Goal: Check status

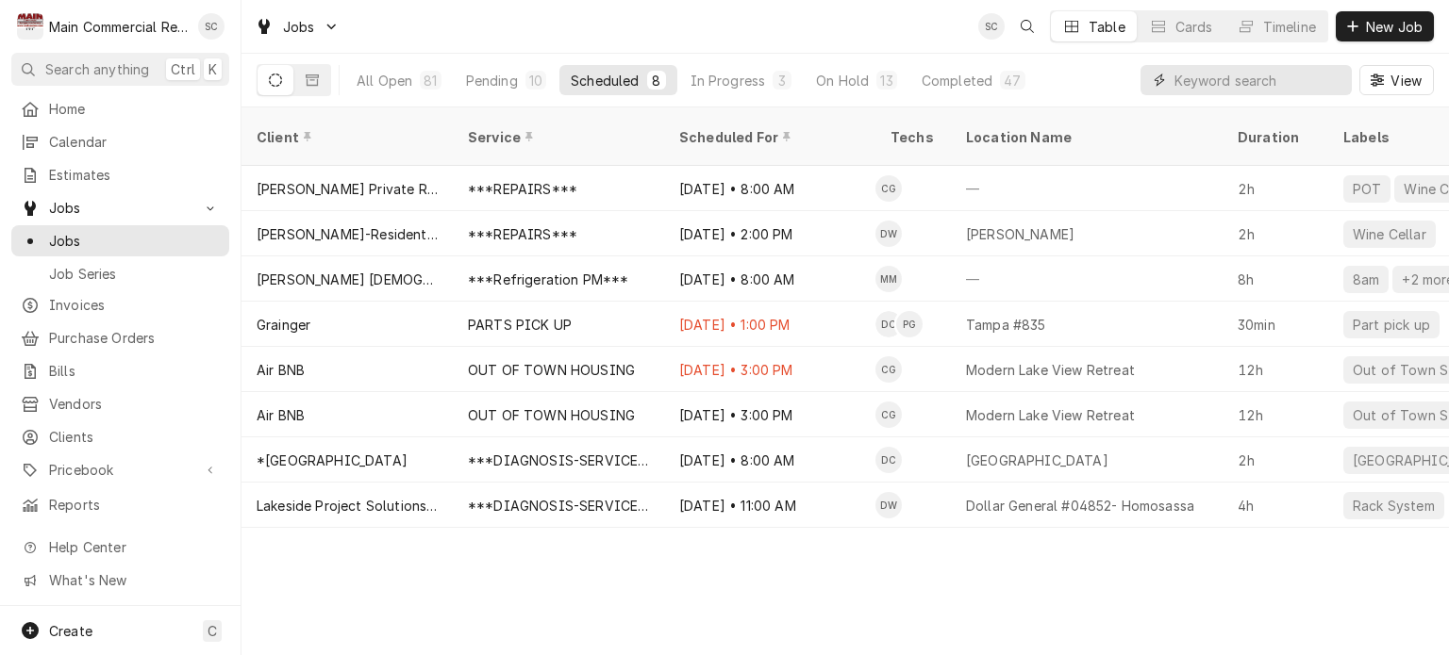
click at [1230, 78] on input "Dynamic Content Wrapper" at bounding box center [1258, 80] width 168 height 30
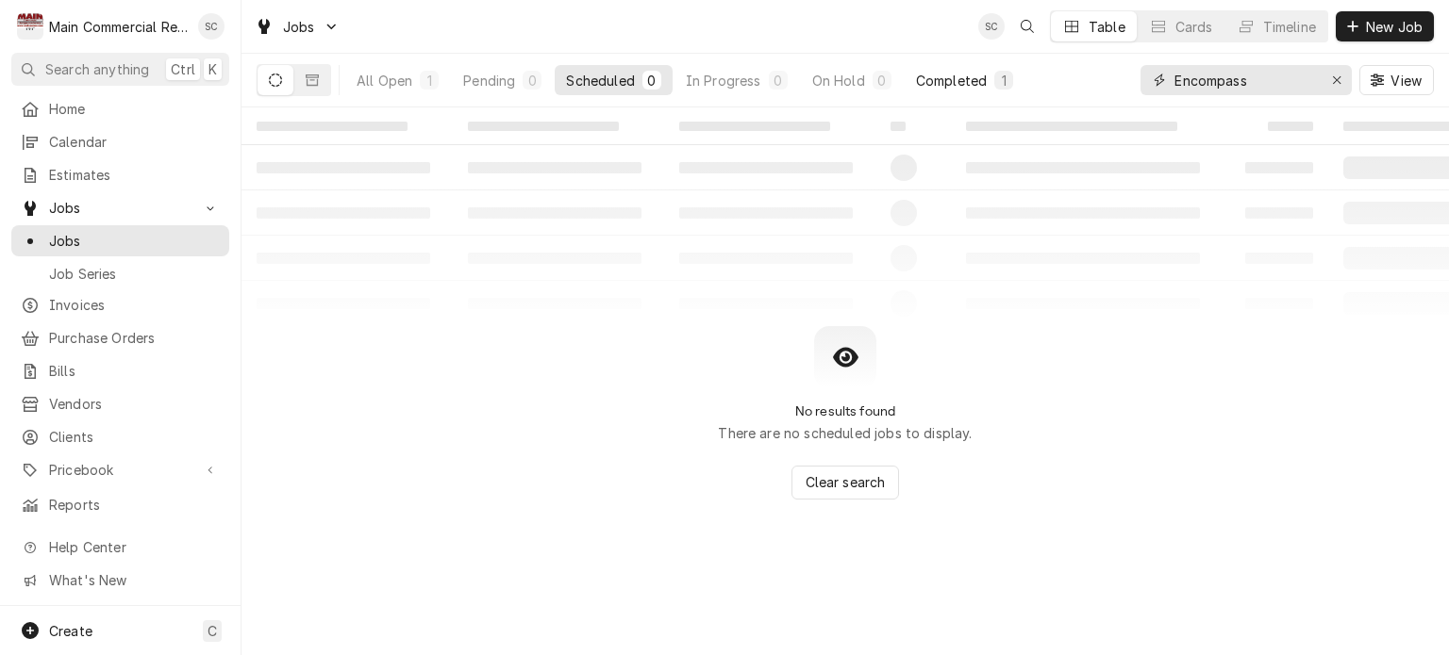
type input "Encompass"
click at [976, 87] on div "Completed" at bounding box center [951, 81] width 71 height 20
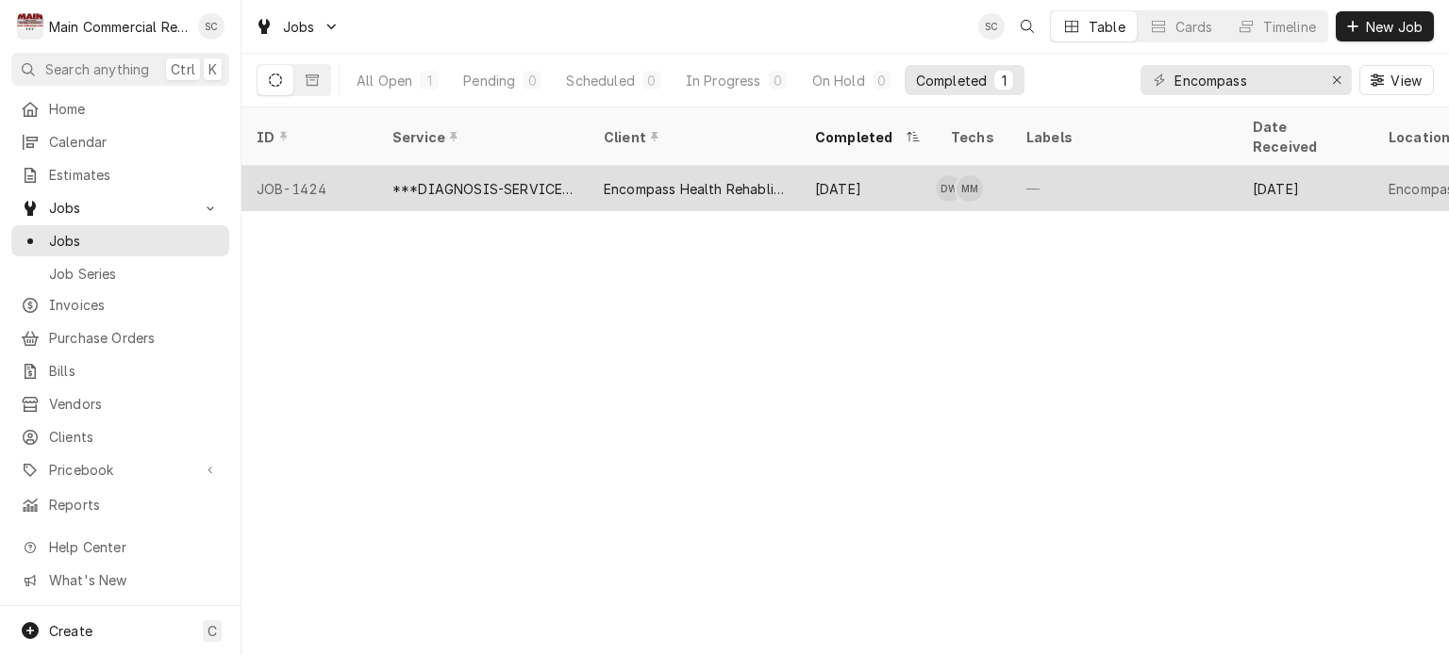
click at [873, 166] on div "Sep 18" at bounding box center [868, 188] width 136 height 45
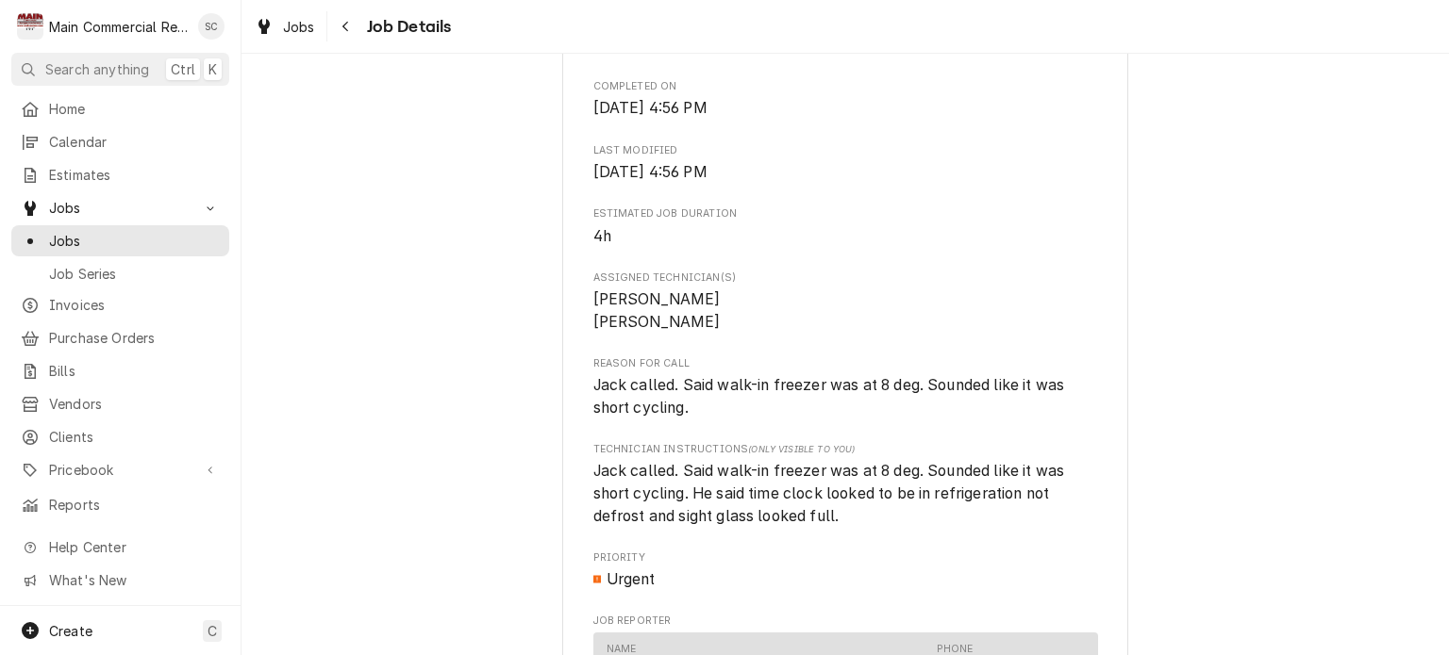
scroll to position [755, 0]
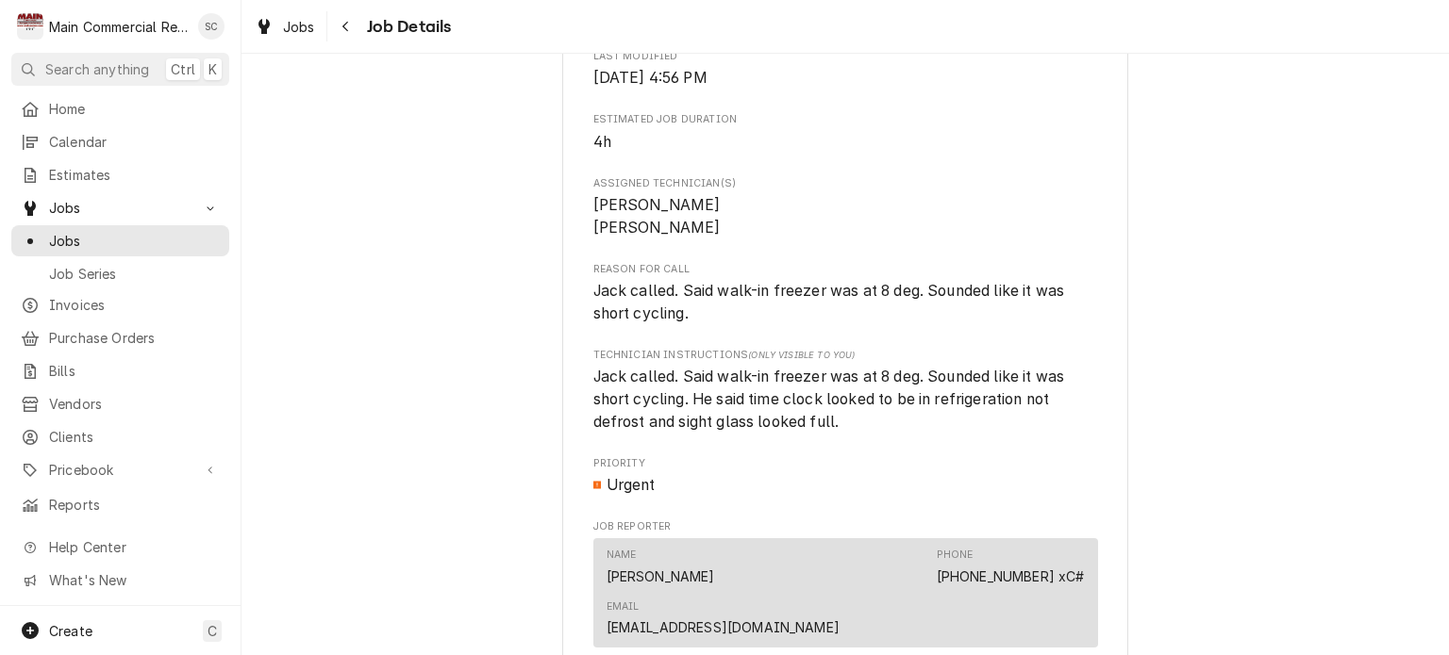
click at [954, 432] on span "Jack called. Said walk-in freezer was at 8 deg. Sounded like it was short cycli…" at bounding box center [845, 399] width 505 height 67
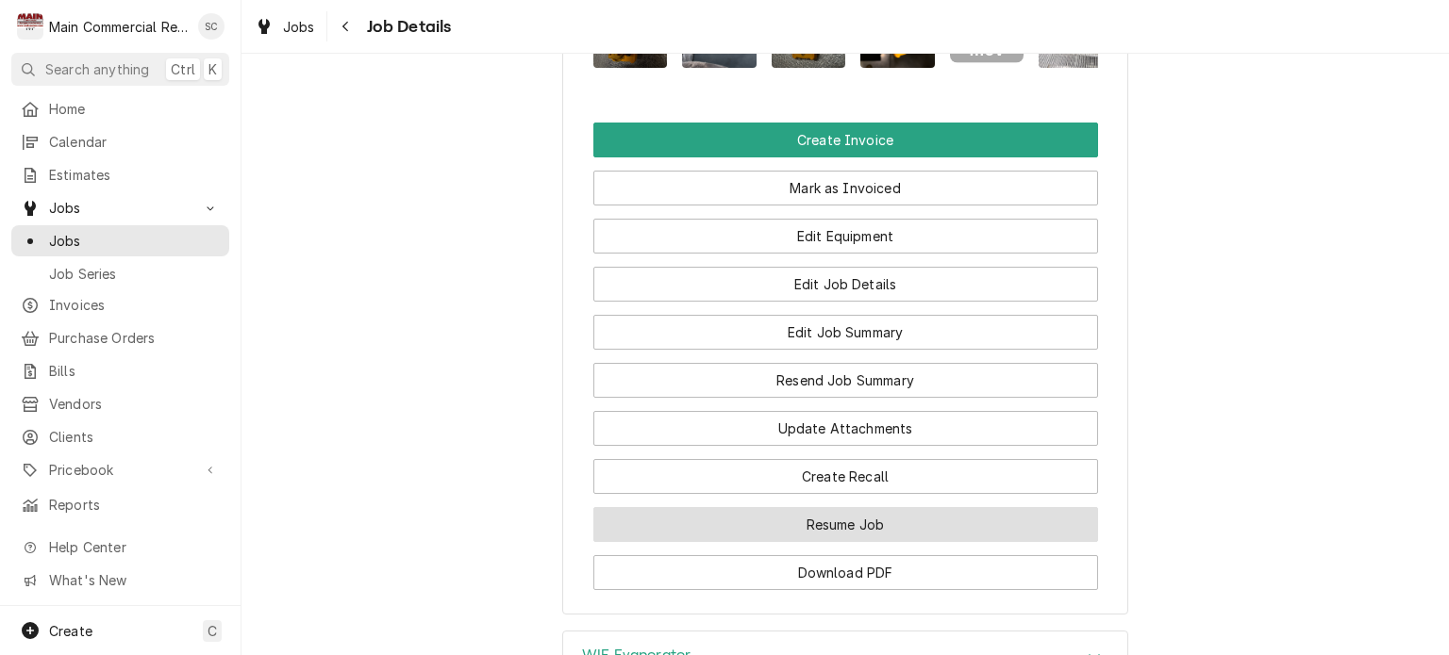
scroll to position [2094, 0]
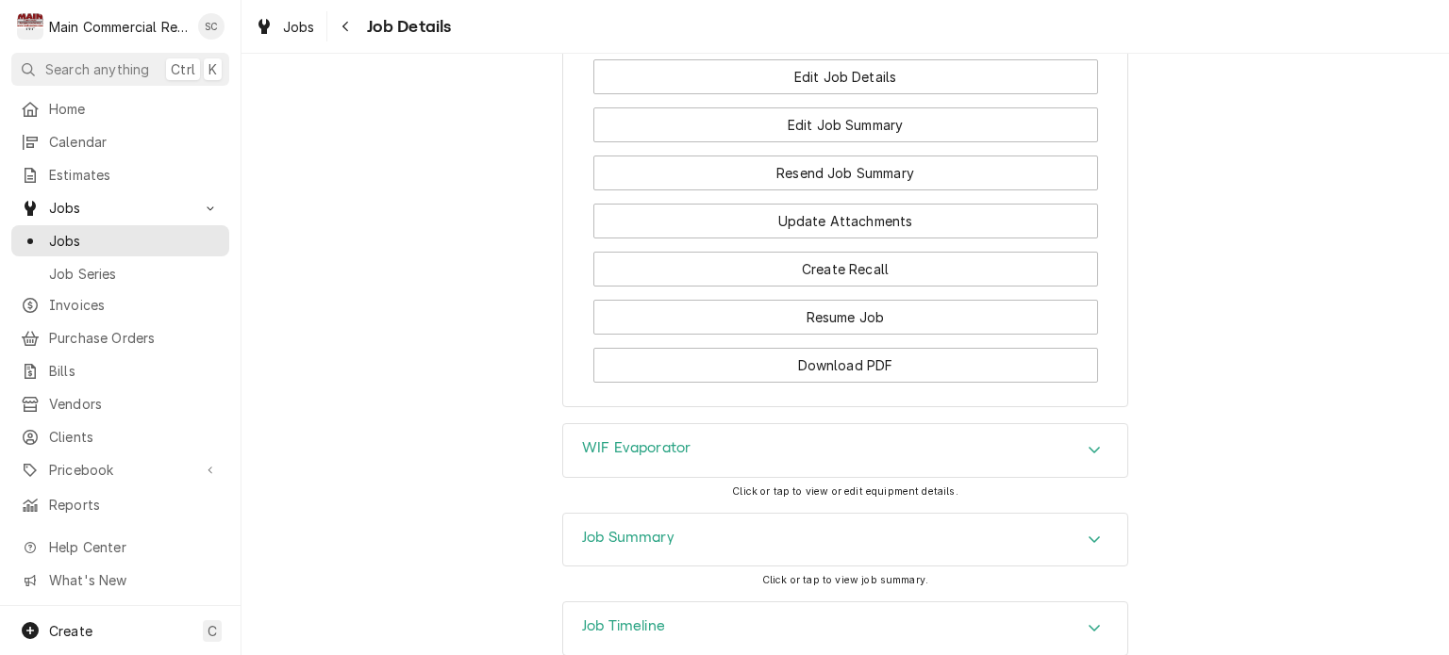
click at [1068, 514] on div "Job Summary" at bounding box center [845, 540] width 564 height 53
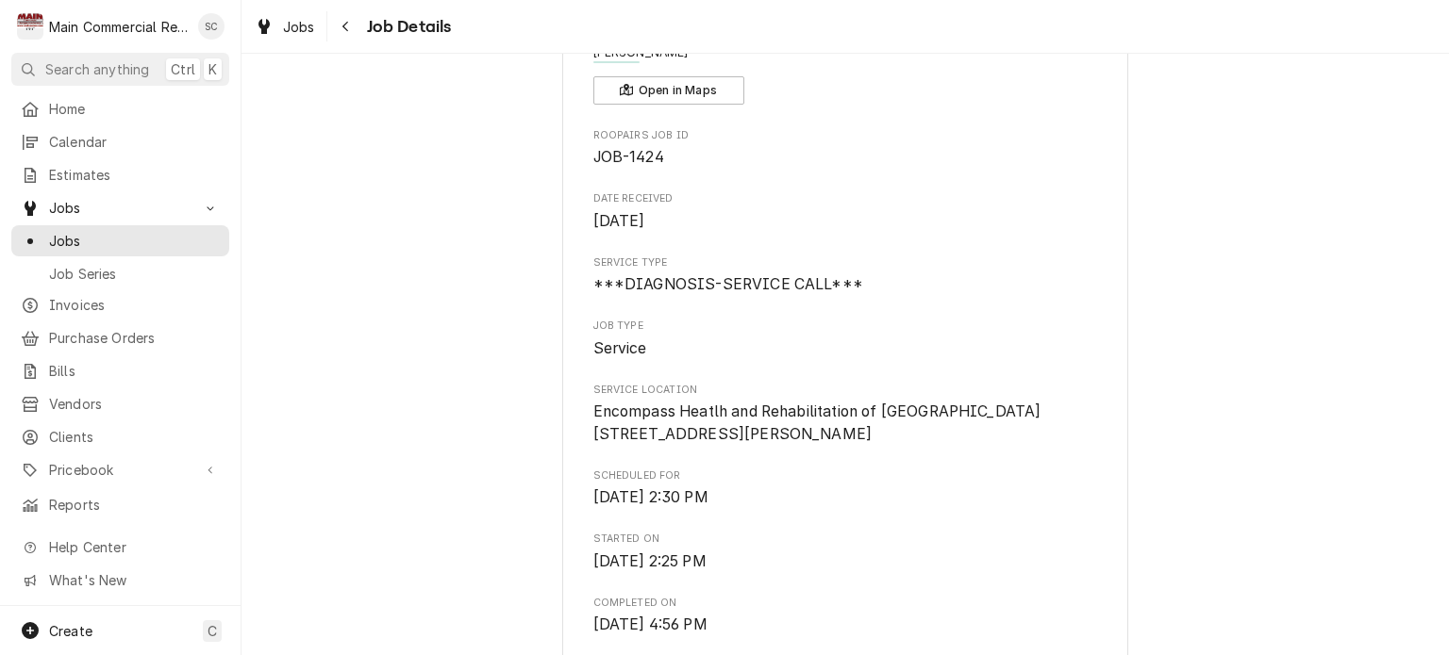
scroll to position [0, 0]
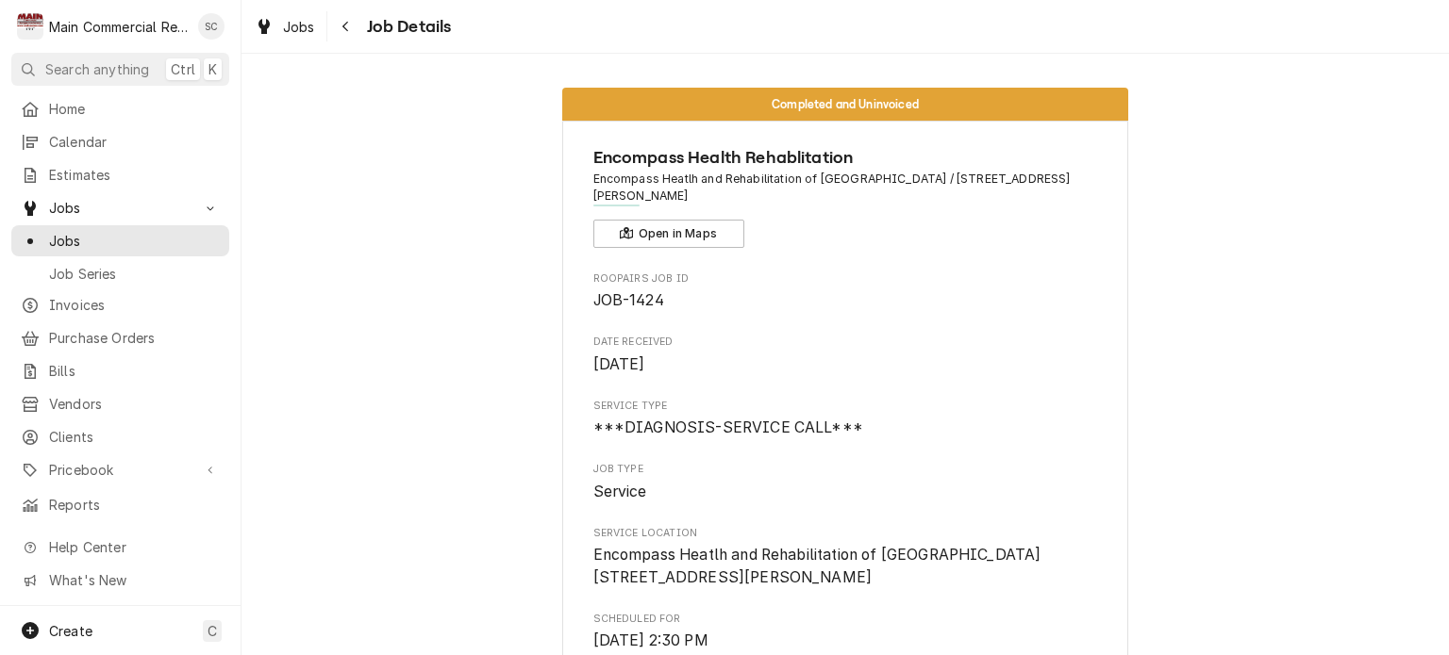
drag, startPoint x: 410, startPoint y: 124, endPoint x: 406, endPoint y: 110, distance: 13.7
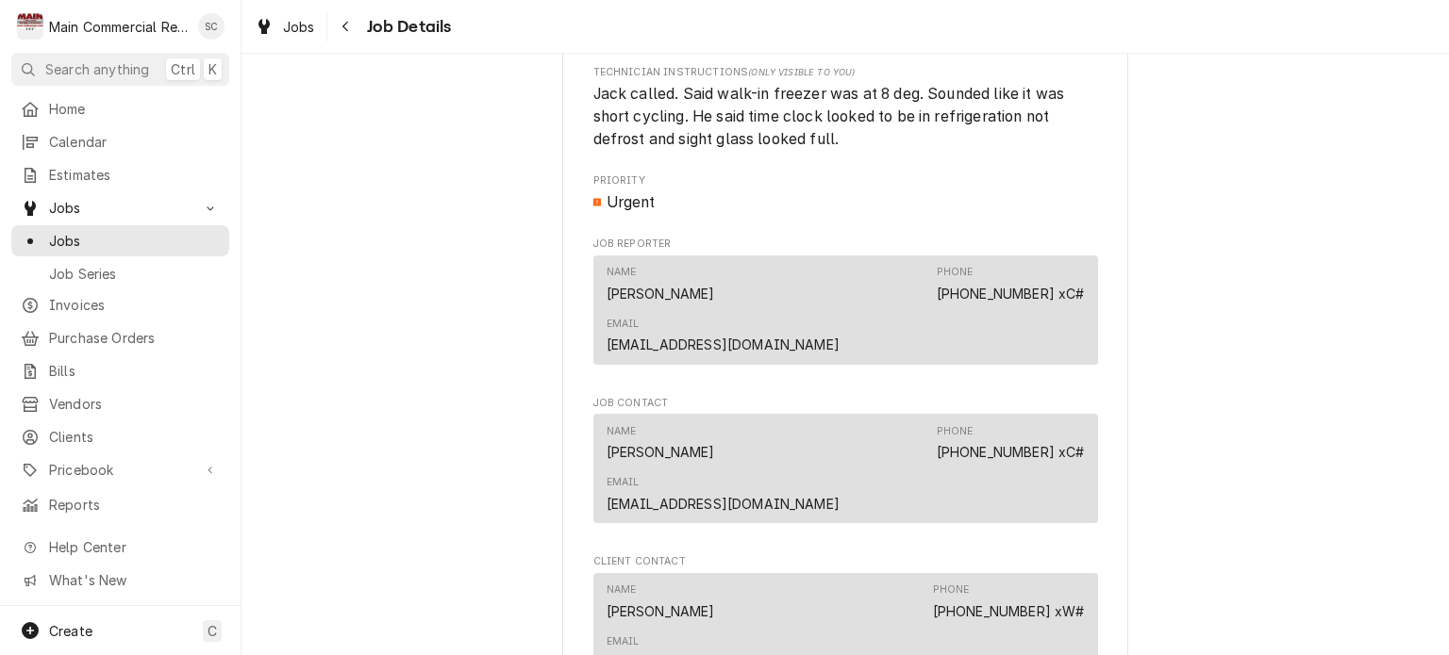
scroll to position [1792, 0]
